Goal: Transaction & Acquisition: Download file/media

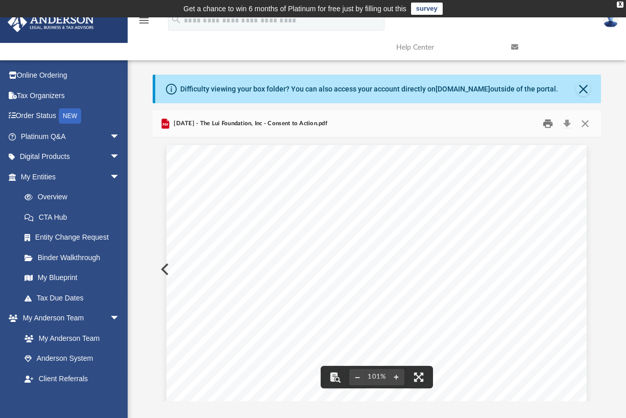
click at [547, 122] on button "Print" at bounding box center [548, 123] width 20 height 16
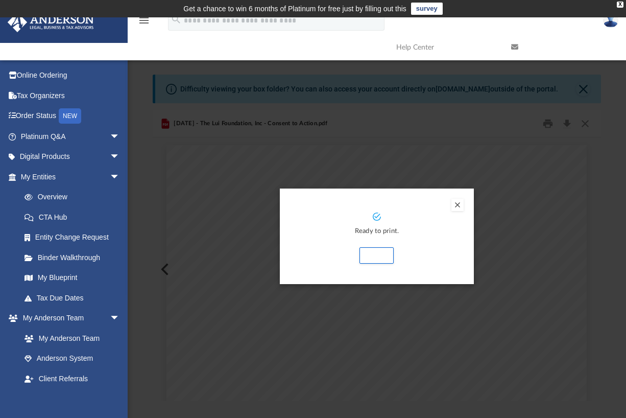
click at [459, 204] on button "Preview" at bounding box center [457, 205] width 12 height 12
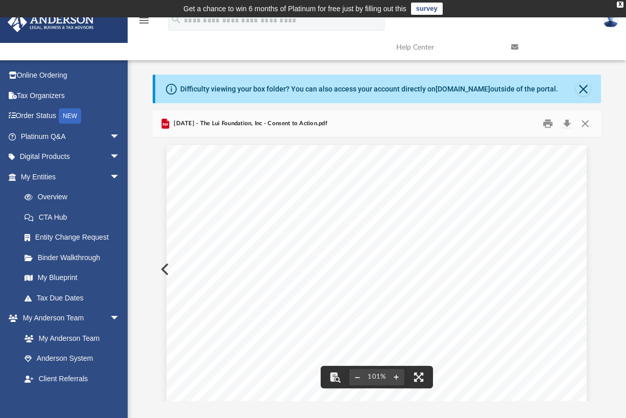
click at [162, 270] on button "Preview" at bounding box center [164, 269] width 22 height 29
click at [166, 268] on div "MINUTES OF THE ANNUAL MEETING OF DIRECTORS OF THE LUI FOUNDATION, INC A [US_STA…" at bounding box center [376, 417] width 420 height 544
click at [168, 269] on div "DISCUSSED and RESOLVED: The Board reviewed and affirmed the ongoing strategy of…" at bounding box center [376, 410] width 420 height 544
click at [166, 268] on div "DISCUSSED and RESOLVED: The Board reviewed and affirmed the ongoing strategy of…" at bounding box center [376, 410] width 420 height 544
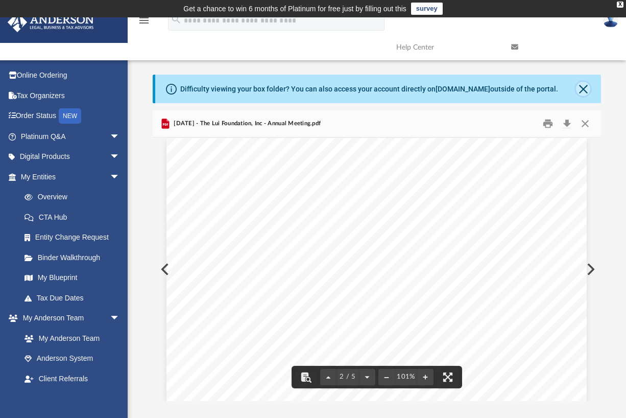
click at [588, 87] on button "Close" at bounding box center [583, 89] width 14 height 14
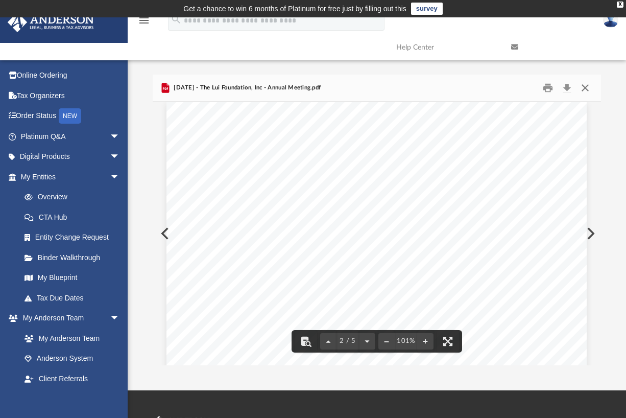
click at [585, 90] on button "Close" at bounding box center [585, 88] width 18 height 16
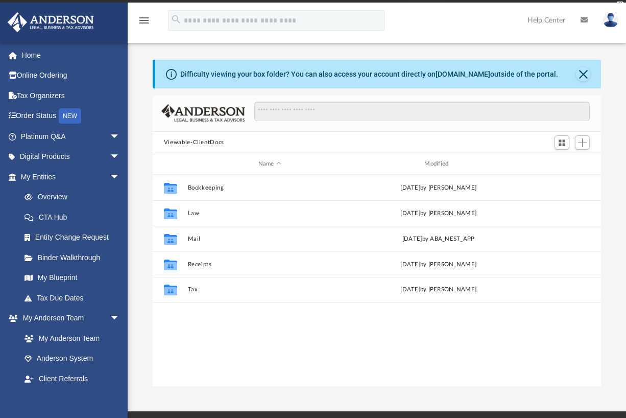
scroll to position [224, 441]
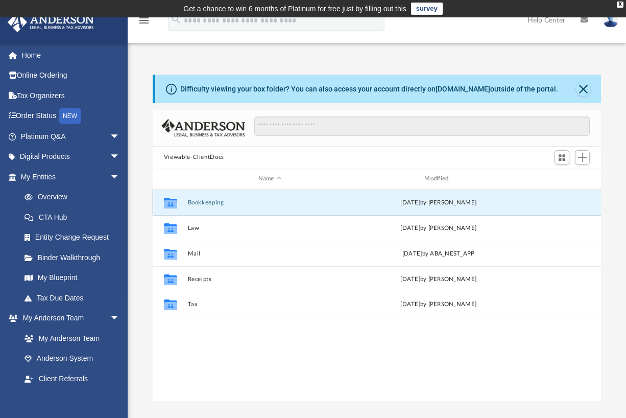
click at [324, 202] on button "Bookkeeping" at bounding box center [269, 202] width 164 height 7
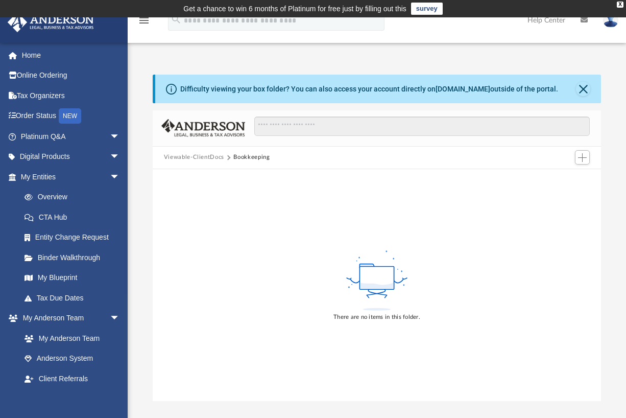
click at [206, 158] on button "Viewable-ClientDocs" at bounding box center [194, 157] width 60 height 9
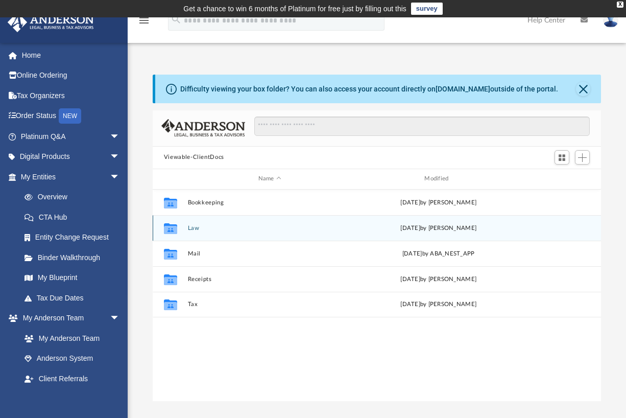
click at [214, 227] on button "Law" at bounding box center [269, 227] width 164 height 7
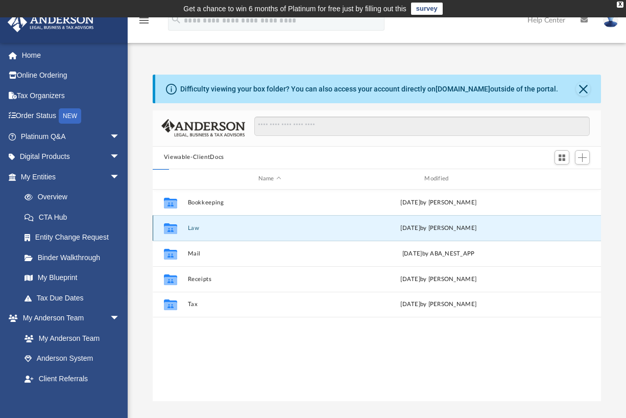
click at [214, 227] on button "Law" at bounding box center [269, 227] width 164 height 7
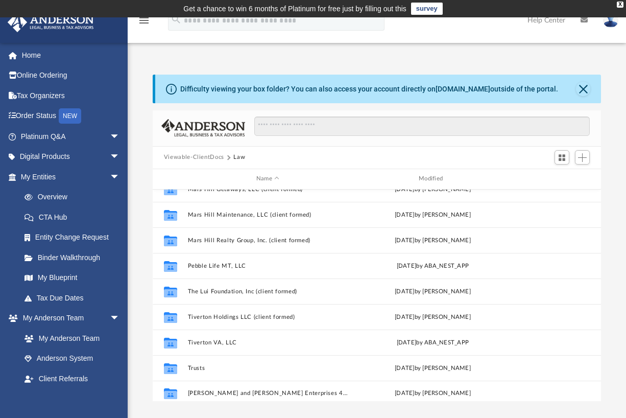
scroll to position [529, 0]
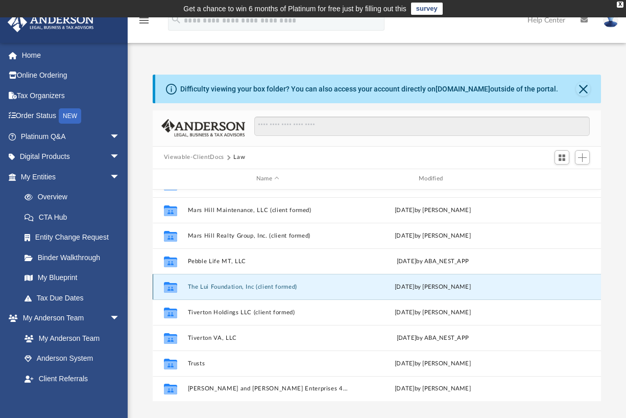
click at [218, 289] on button "The Lui Foundation, Inc (client formed)" at bounding box center [267, 286] width 160 height 7
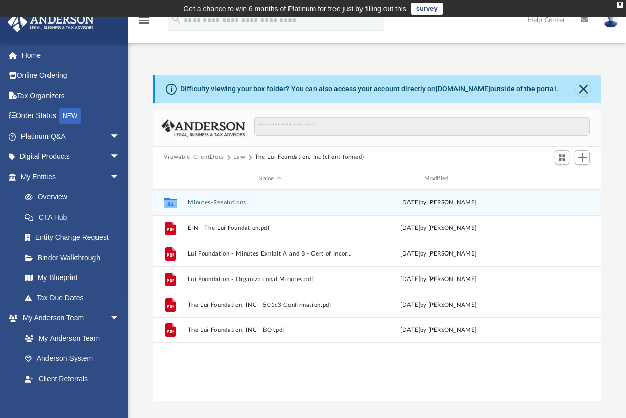
click at [238, 204] on button "Minutes-Resolutions" at bounding box center [269, 202] width 164 height 7
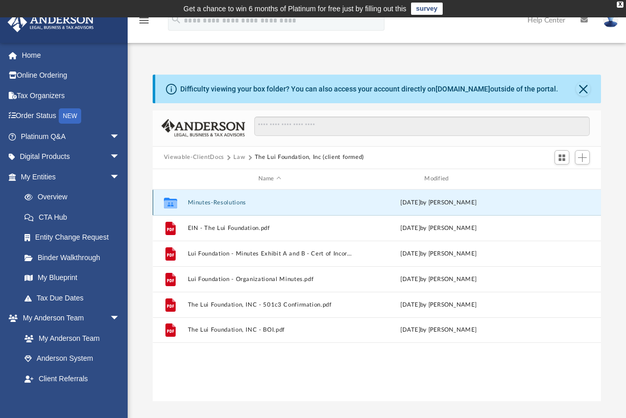
click at [238, 204] on button "Minutes-Resolutions" at bounding box center [269, 202] width 164 height 7
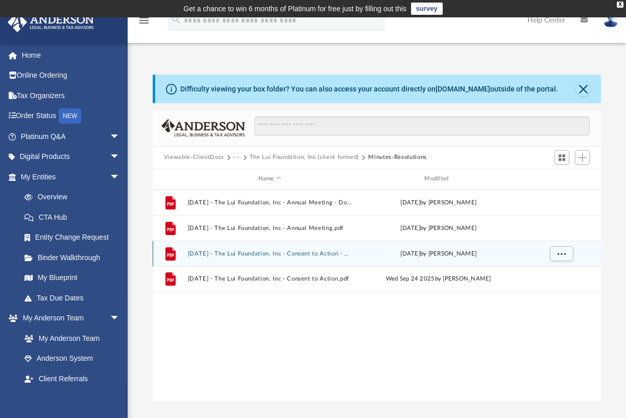
click at [266, 254] on button "2025.09.12 - The Lui Foundation, Inc - Consent to Action - DocuSigned.pdf" at bounding box center [269, 253] width 164 height 7
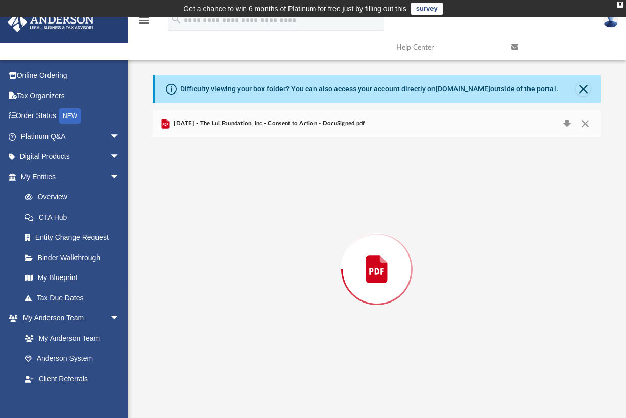
click at [266, 254] on div "Preview" at bounding box center [377, 269] width 448 height 264
click at [566, 122] on button "Download" at bounding box center [567, 123] width 18 height 16
